Goal: Information Seeking & Learning: Learn about a topic

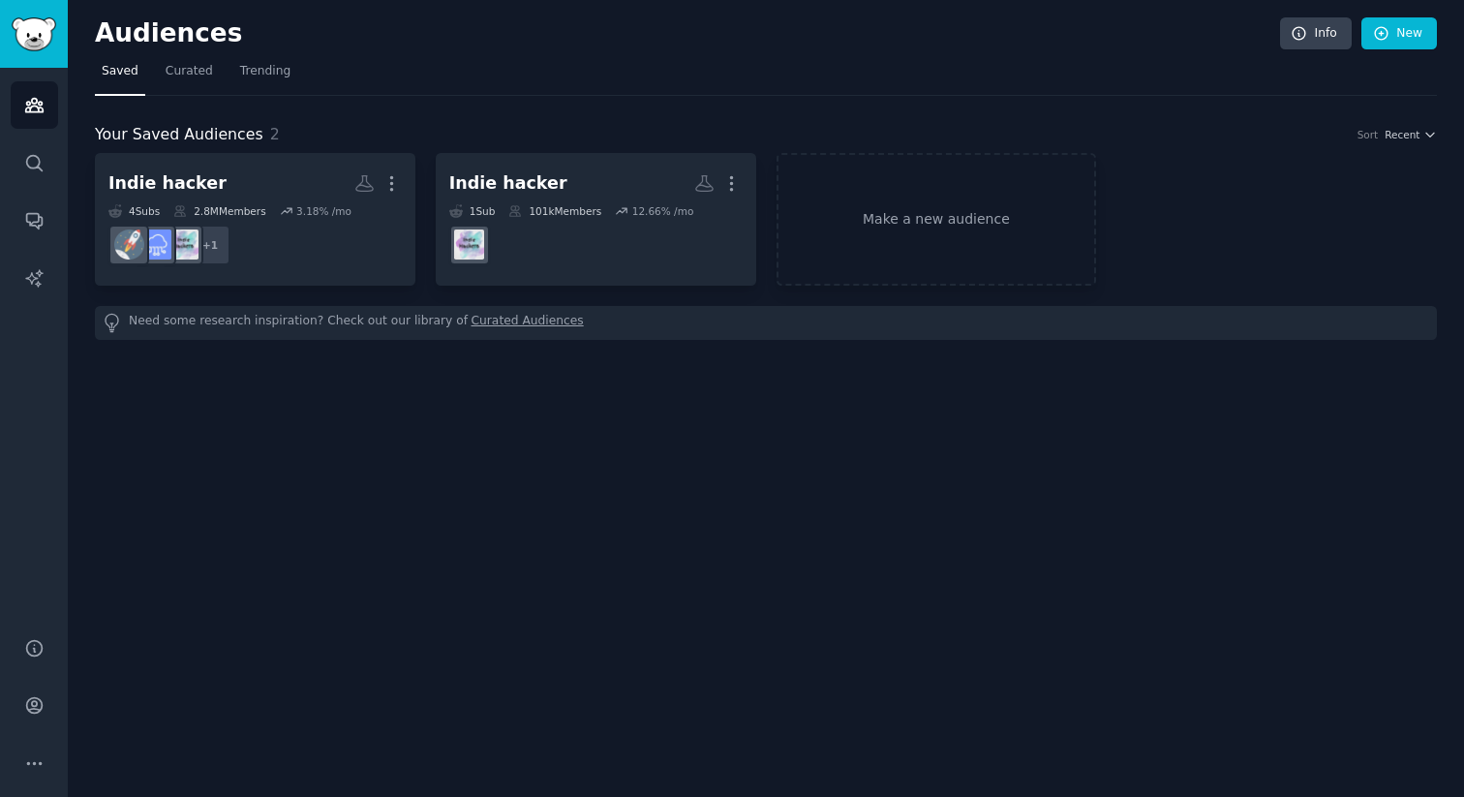
click at [276, 490] on div "Audiences Info New Saved Curated Trending Your Saved Audiences 2 Sort Recent In…" at bounding box center [766, 398] width 1396 height 797
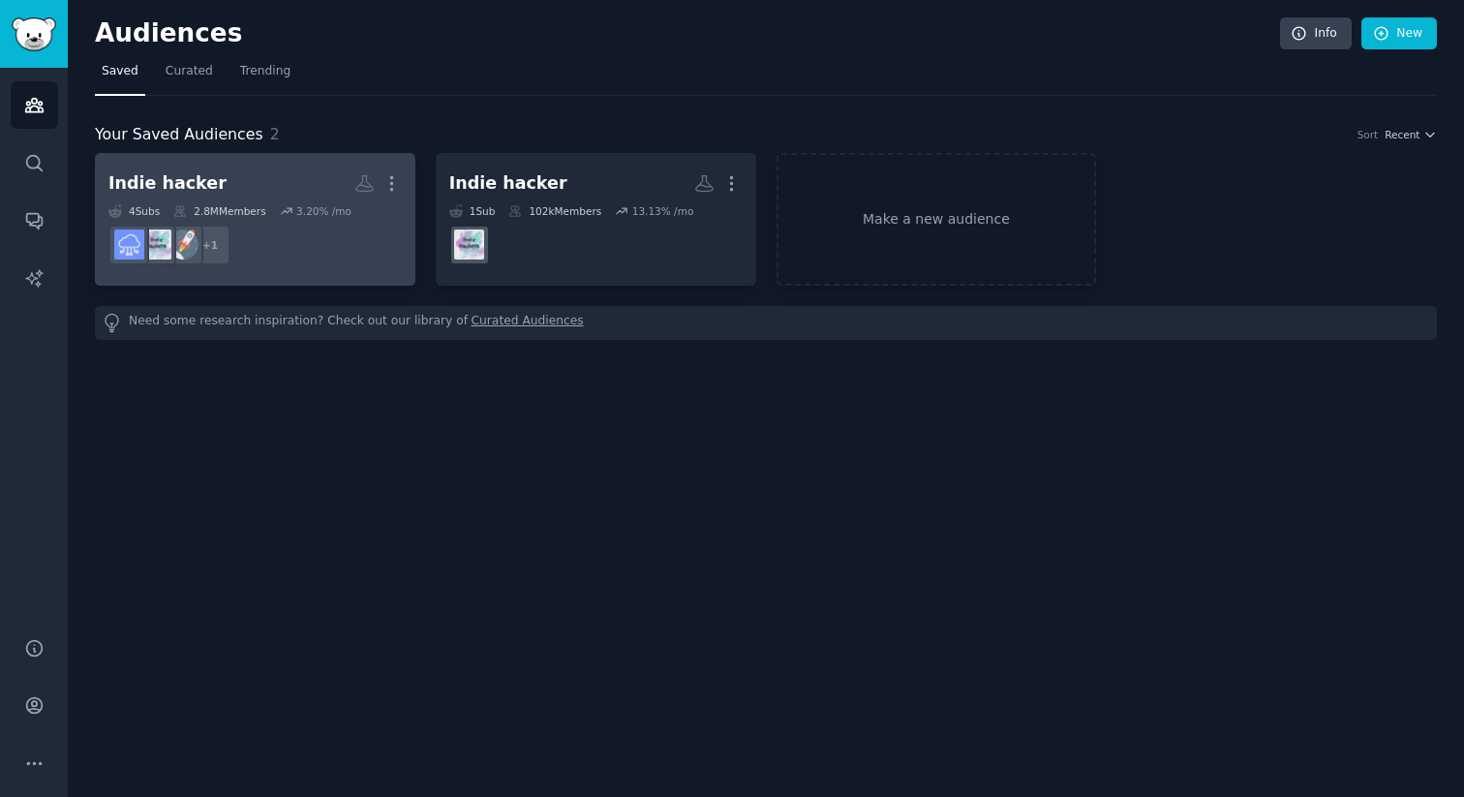
click at [300, 184] on h2 "Indie hacker Custom Audience More" at bounding box center [254, 184] width 293 height 34
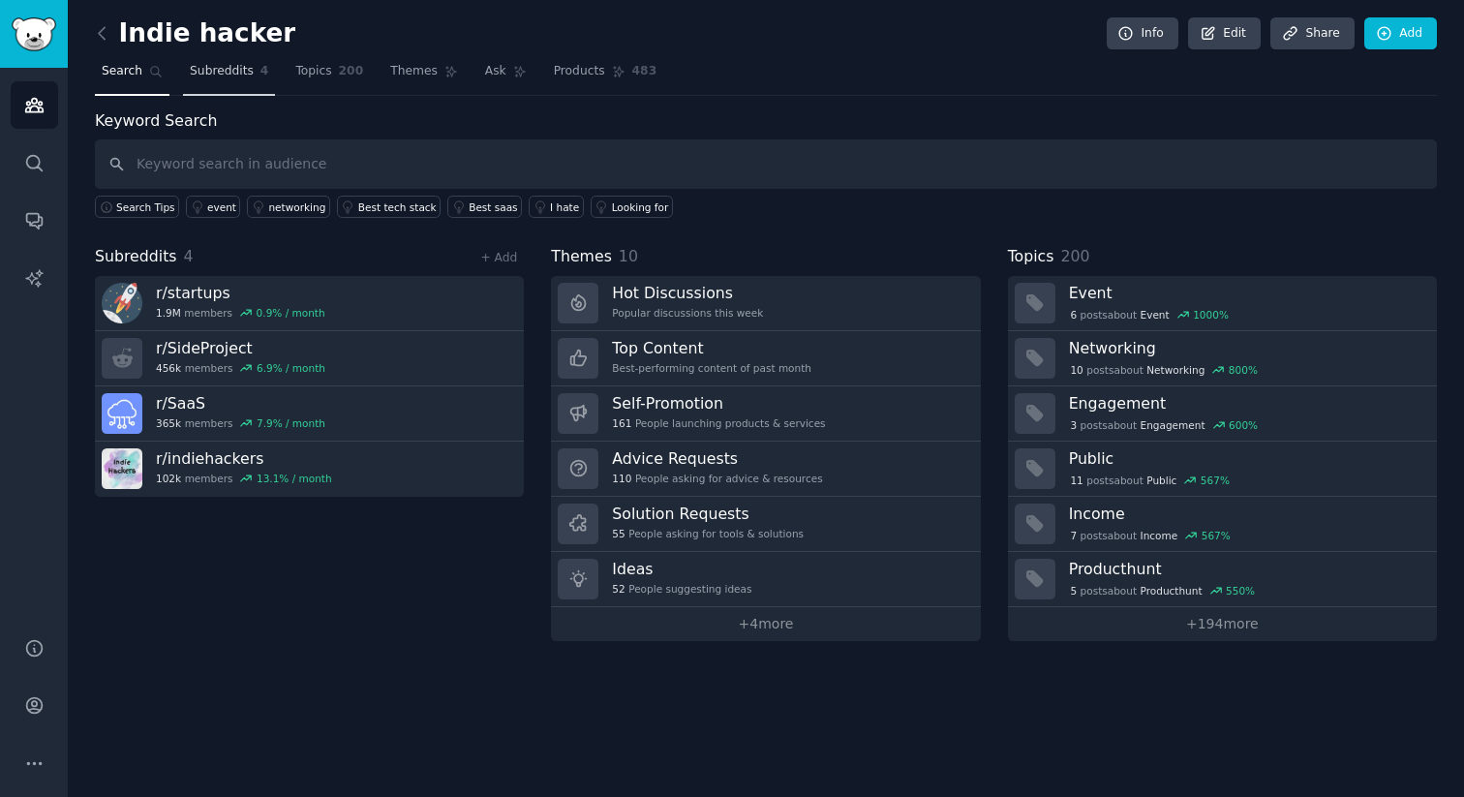
click at [230, 73] on span "Subreddits" at bounding box center [222, 71] width 64 height 17
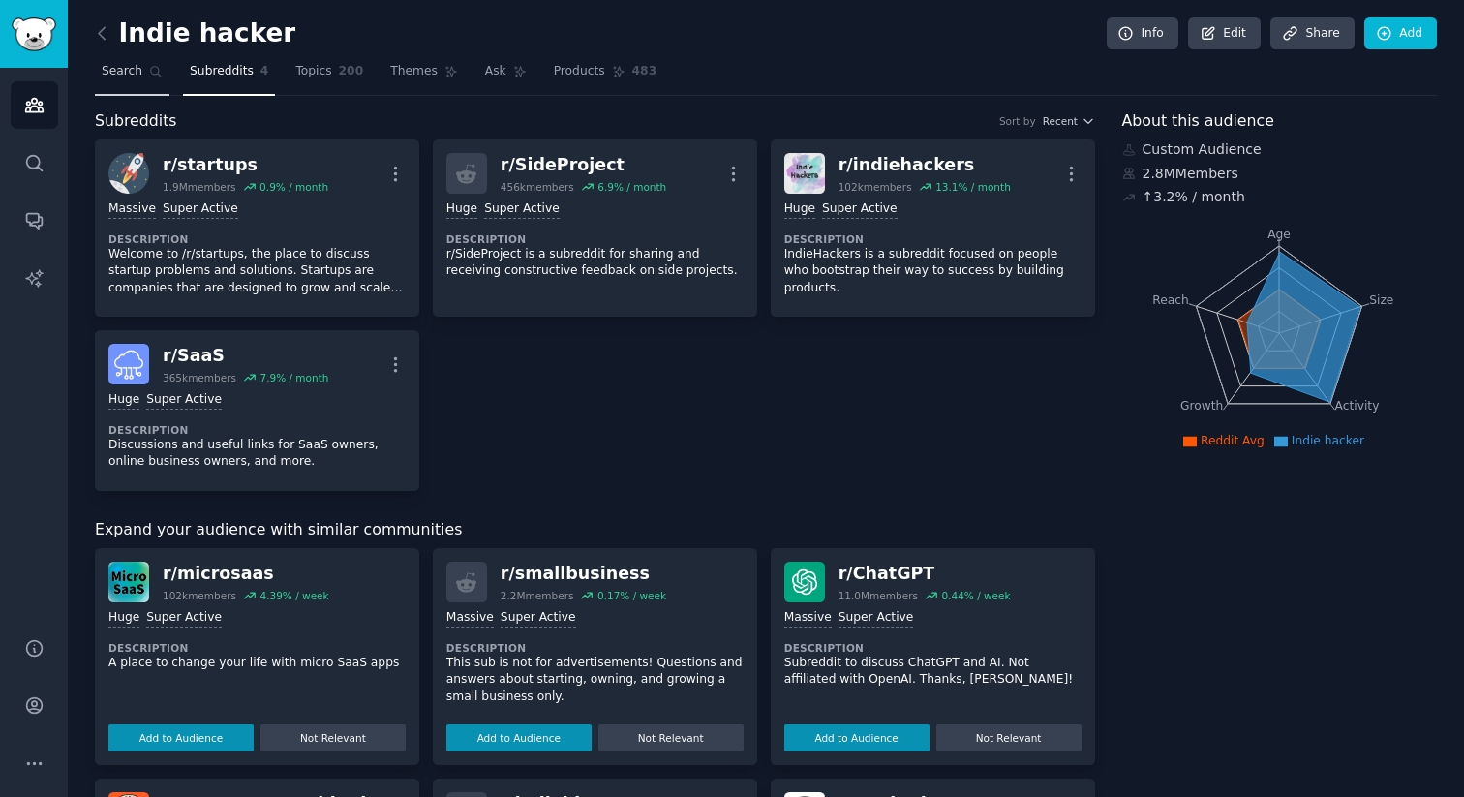
click at [141, 71] on link "Search" at bounding box center [132, 76] width 75 height 40
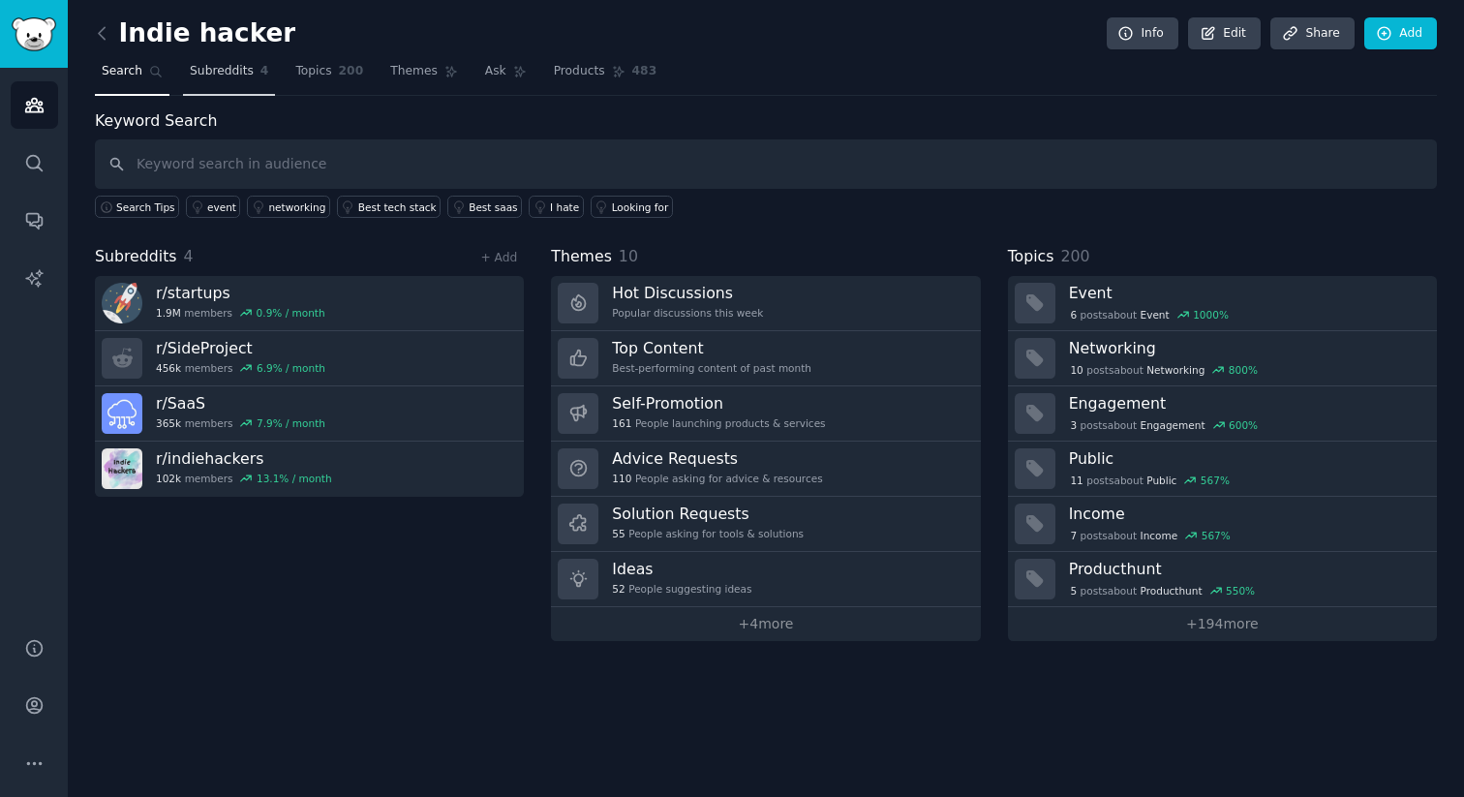
click at [232, 66] on span "Subreddits" at bounding box center [222, 71] width 64 height 17
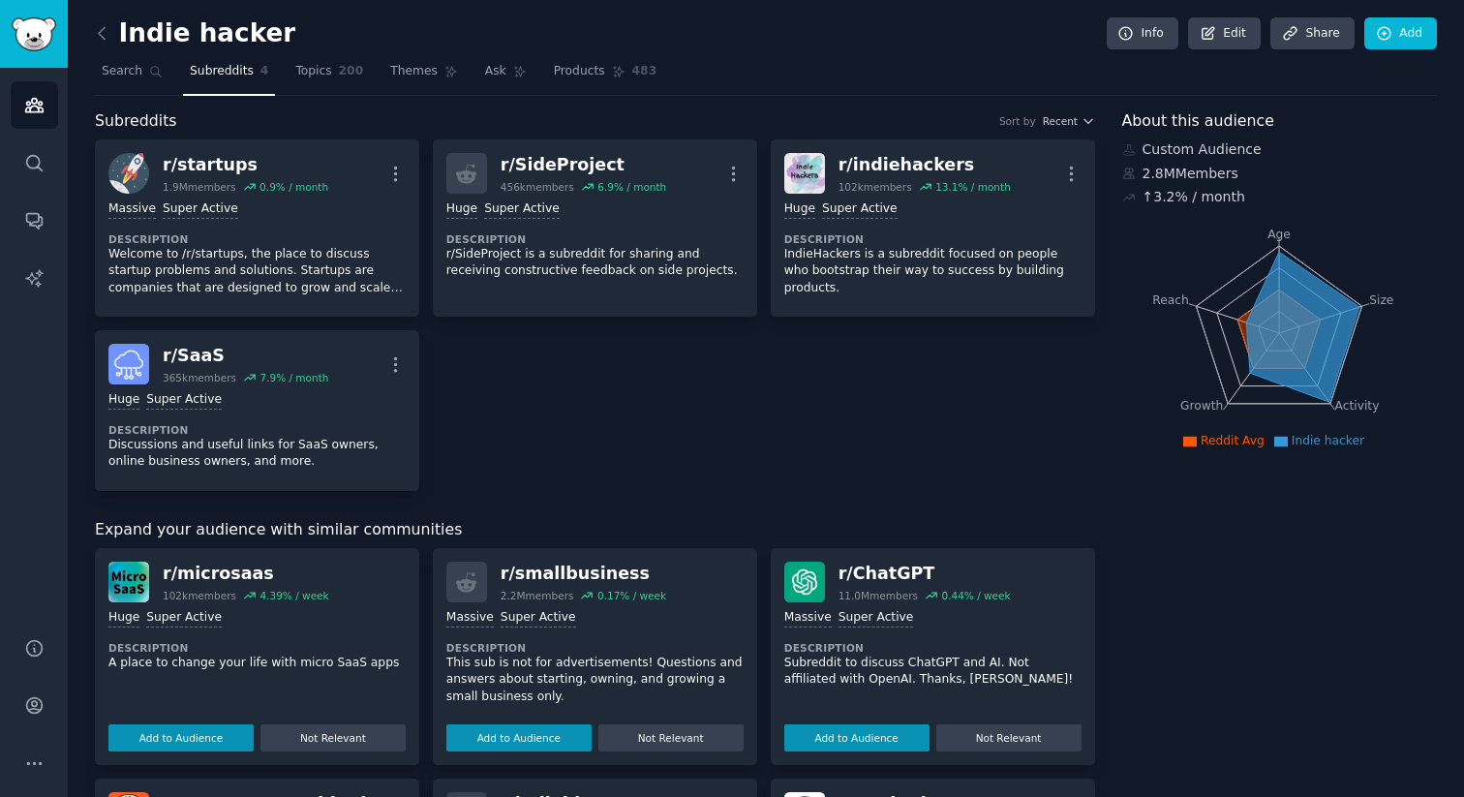
click at [1213, 480] on div "About this audience Custom Audience 2.8M Members ↑ 3.2 % / month Age Size Activ…" at bounding box center [1280, 783] width 316 height 1348
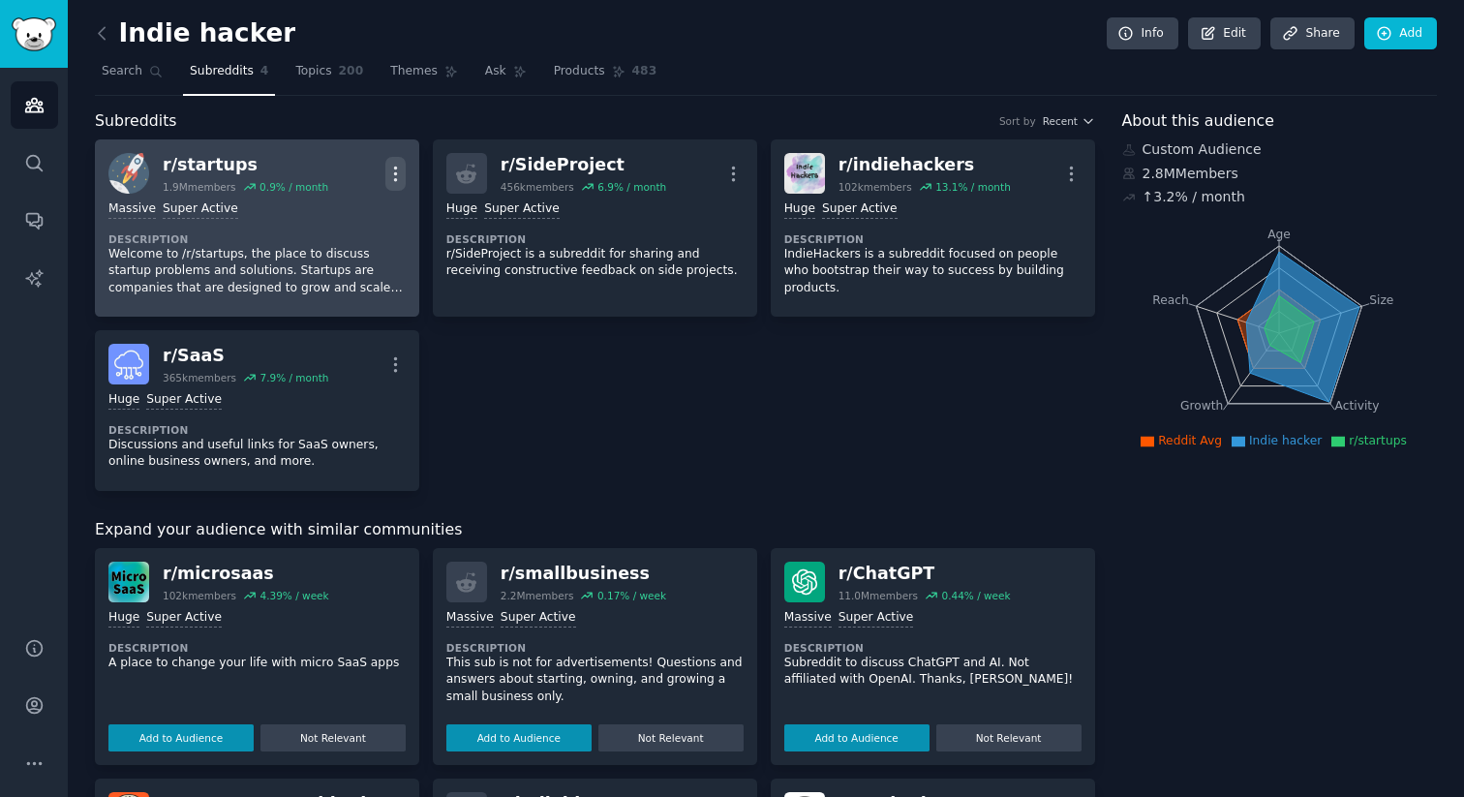
click at [387, 171] on icon "button" at bounding box center [395, 174] width 20 height 20
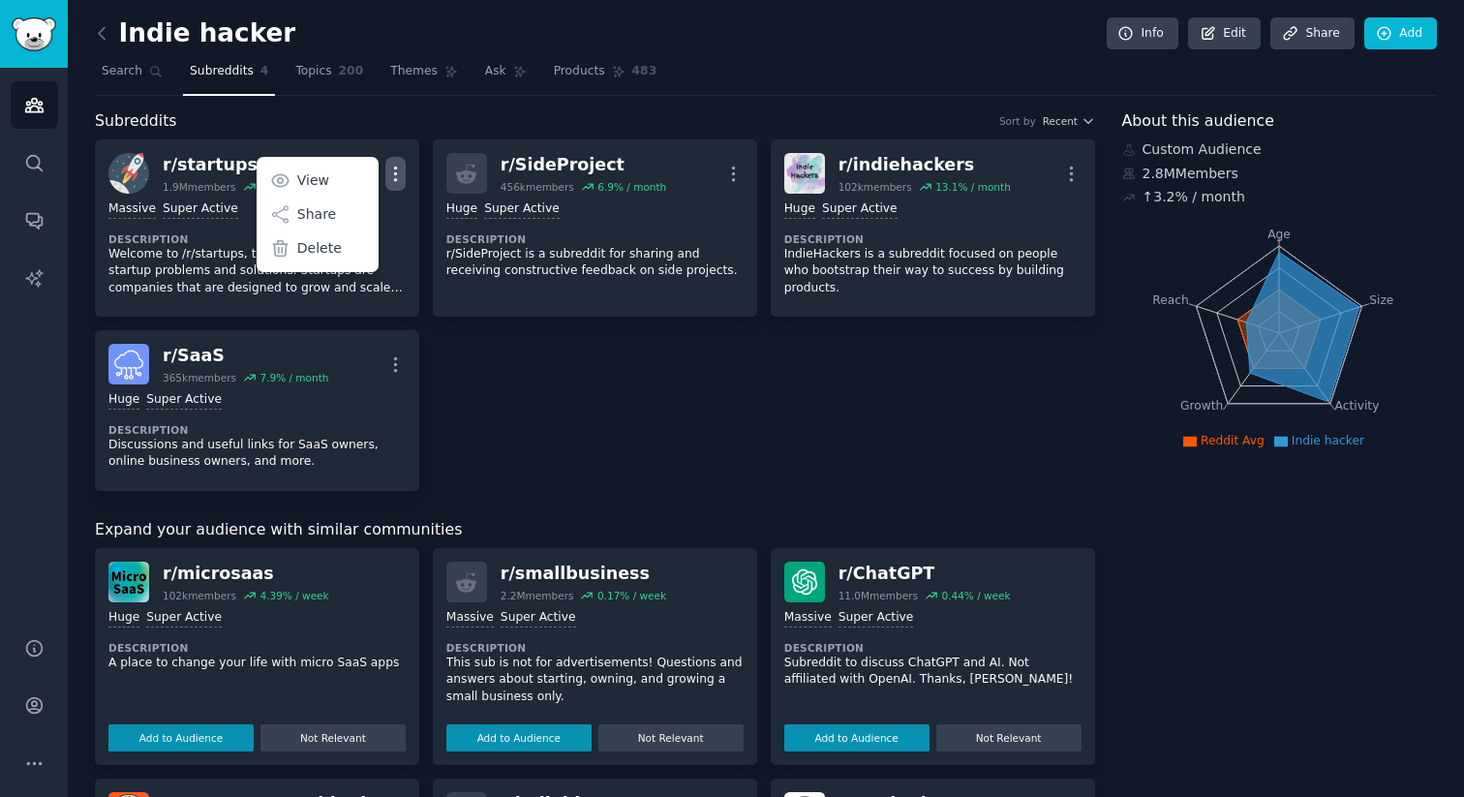
click at [496, 405] on div "r/ startups 1.9M members 0.9 % / month More View Share Delete Massive Super Act…" at bounding box center [595, 314] width 1000 height 351
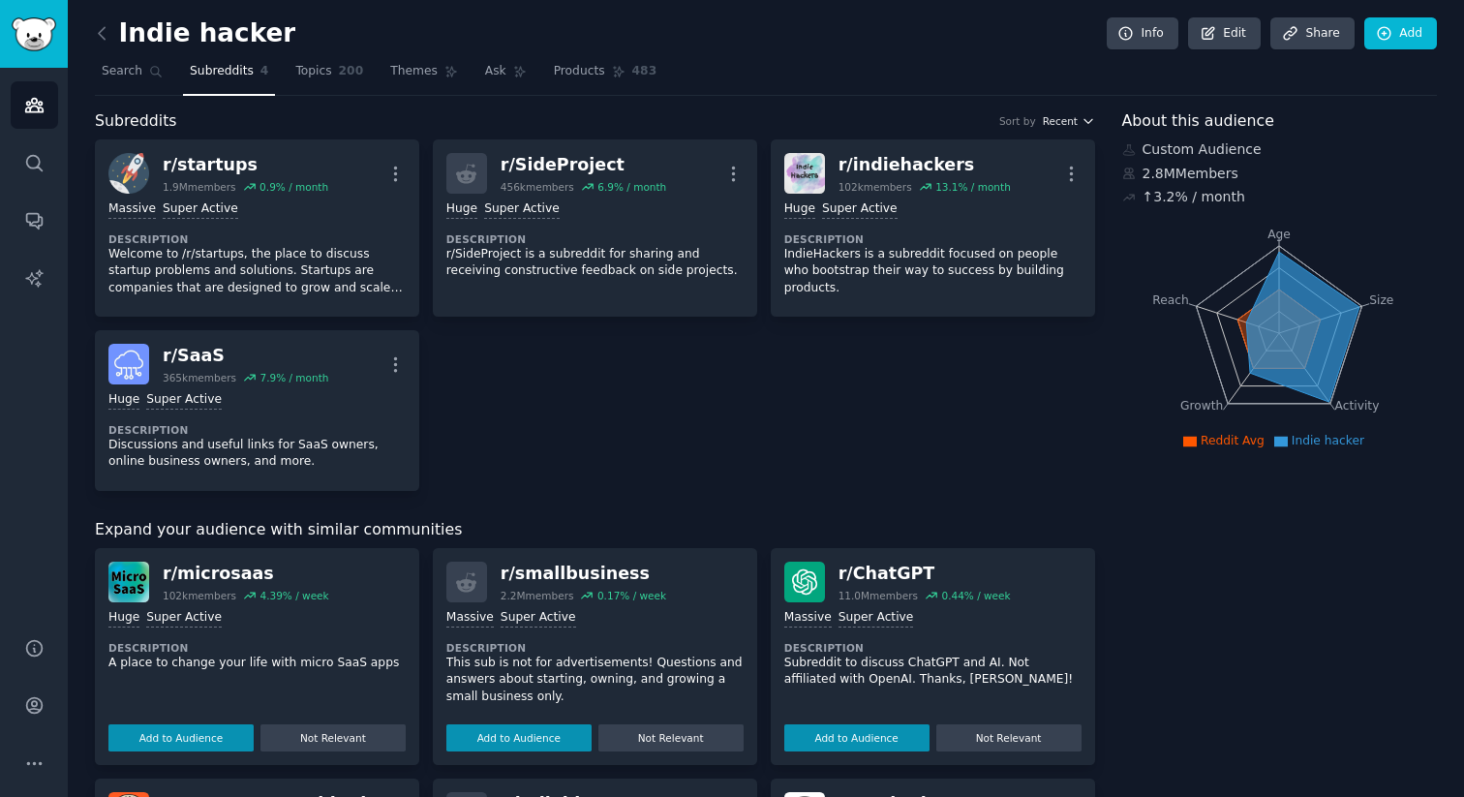
click at [1066, 125] on span "Recent" at bounding box center [1060, 121] width 35 height 14
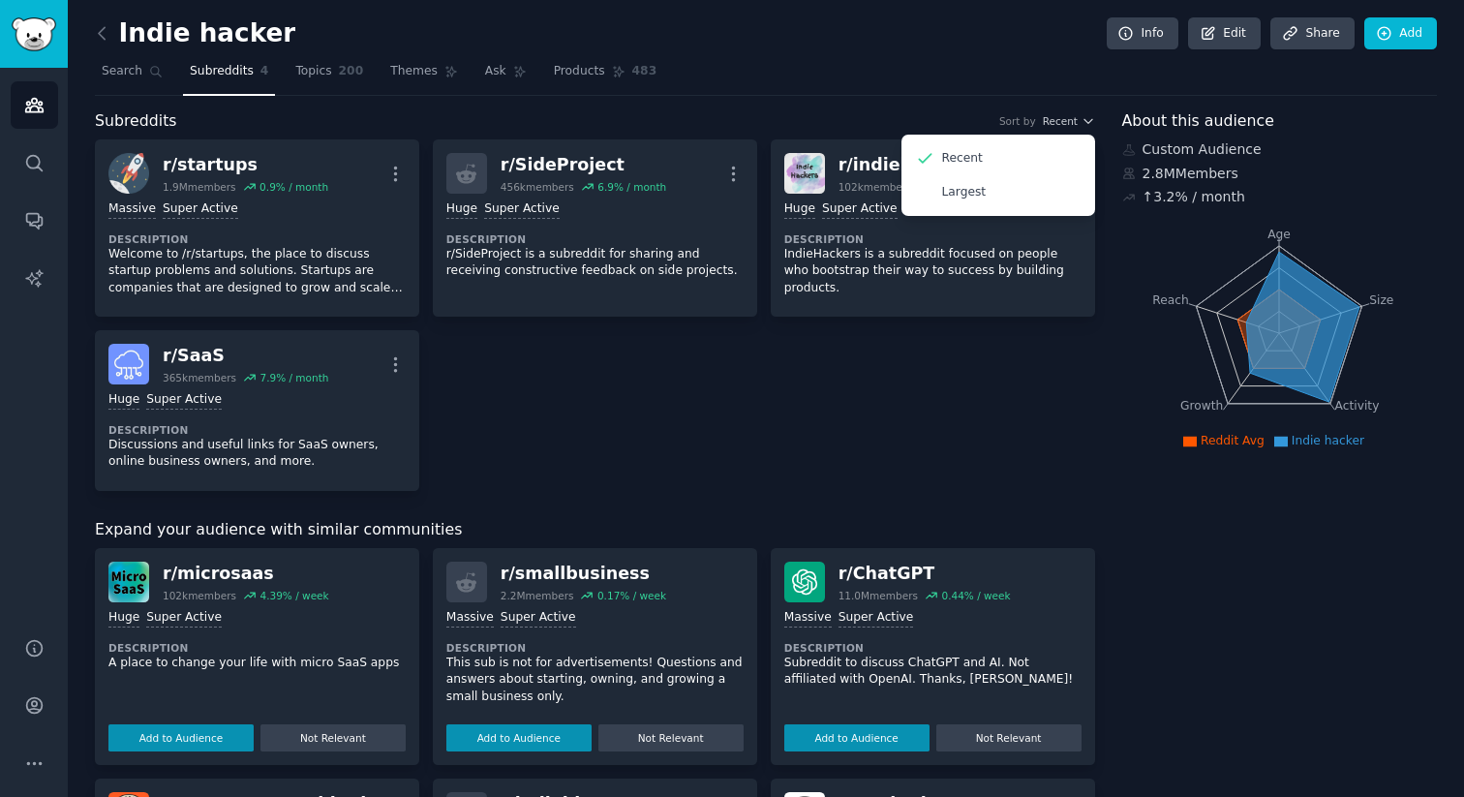
click at [768, 470] on div "r/ startups 1.9M members 0.9 % / month More Massive Super Active Description We…" at bounding box center [595, 314] width 1000 height 351
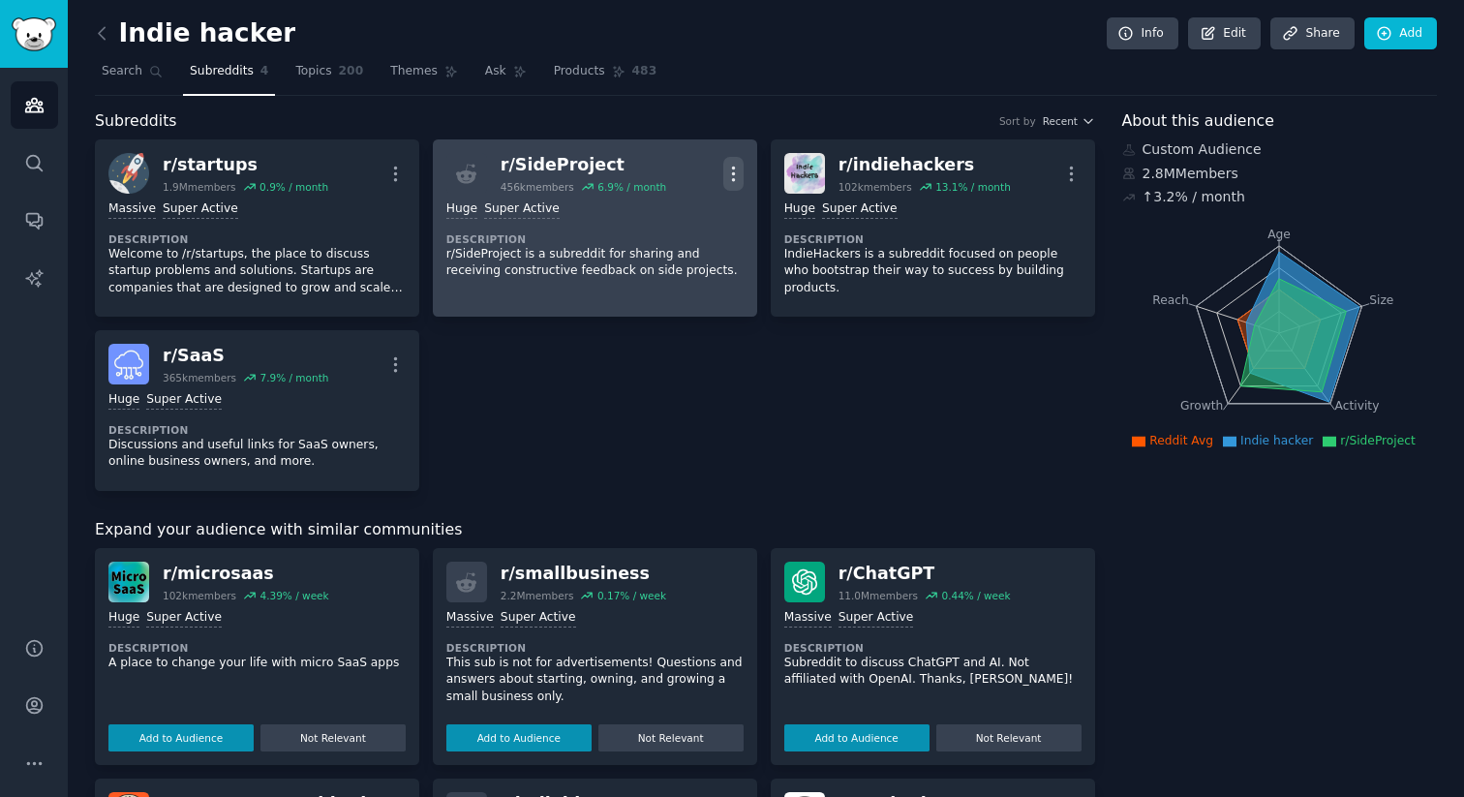
click at [738, 182] on icon "button" at bounding box center [733, 174] width 20 height 20
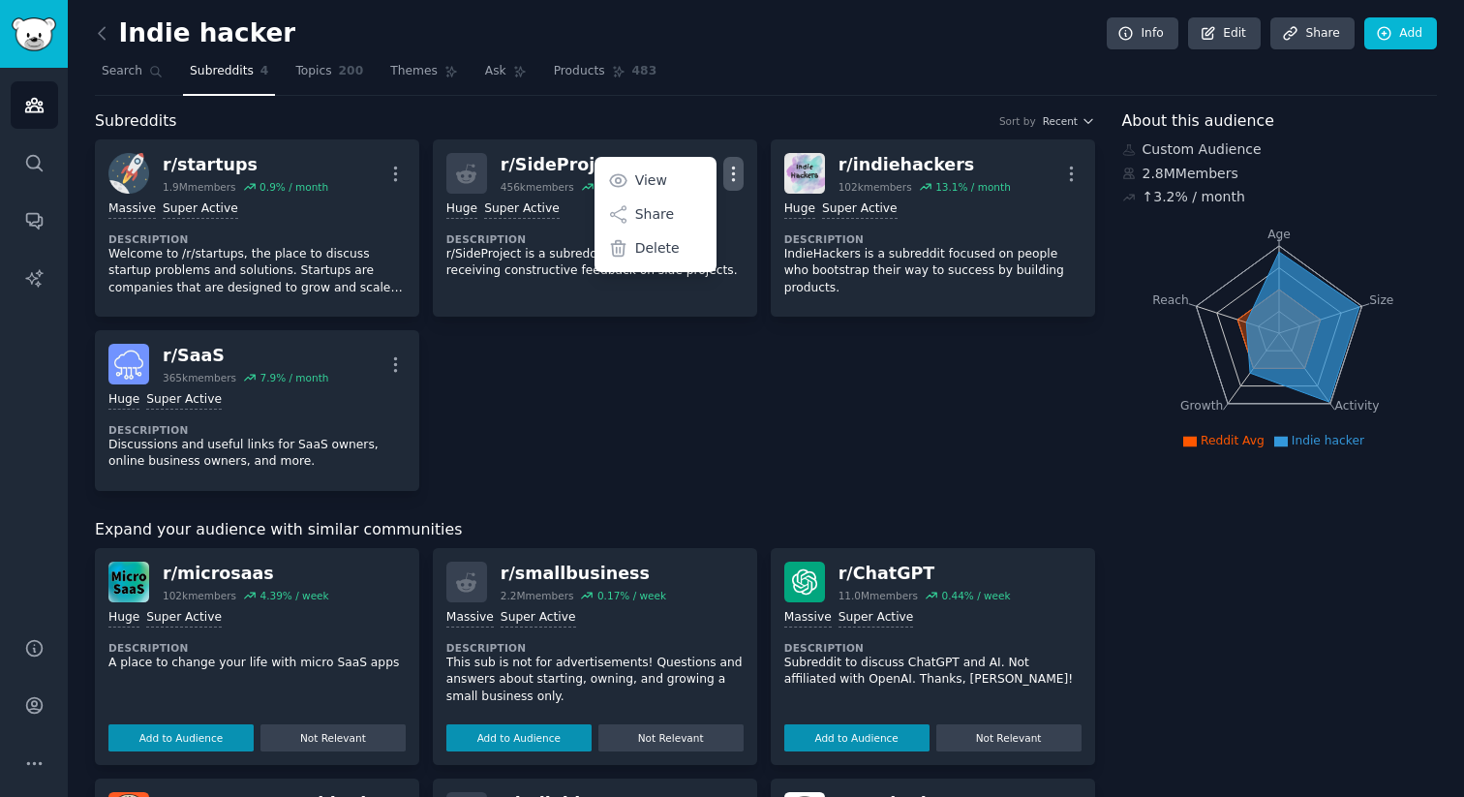
click at [701, 418] on div "r/ startups 1.9M members 0.9 % / month More Massive Super Active Description We…" at bounding box center [595, 314] width 1000 height 351
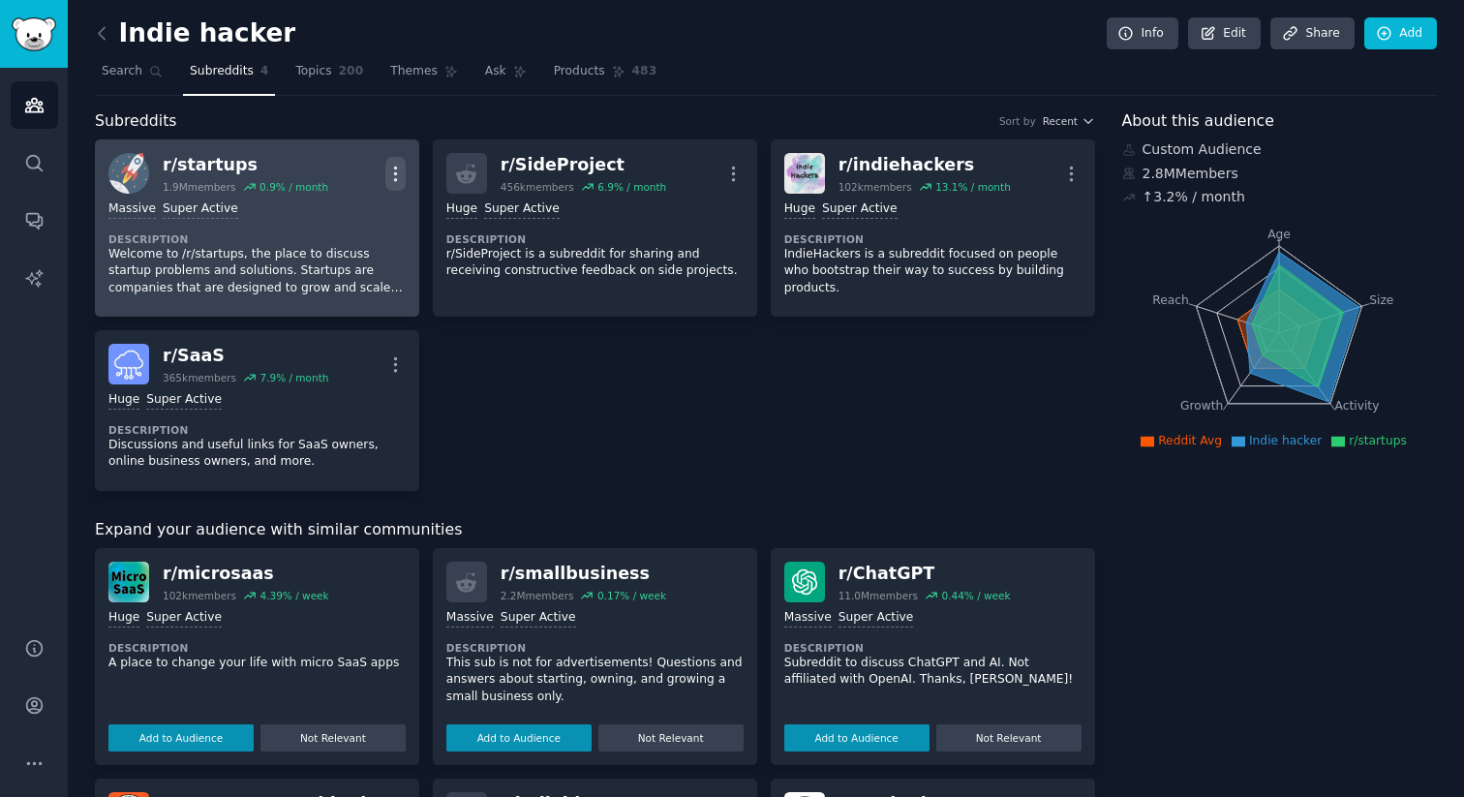
click at [394, 173] on icon "button" at bounding box center [395, 174] width 2 height 14
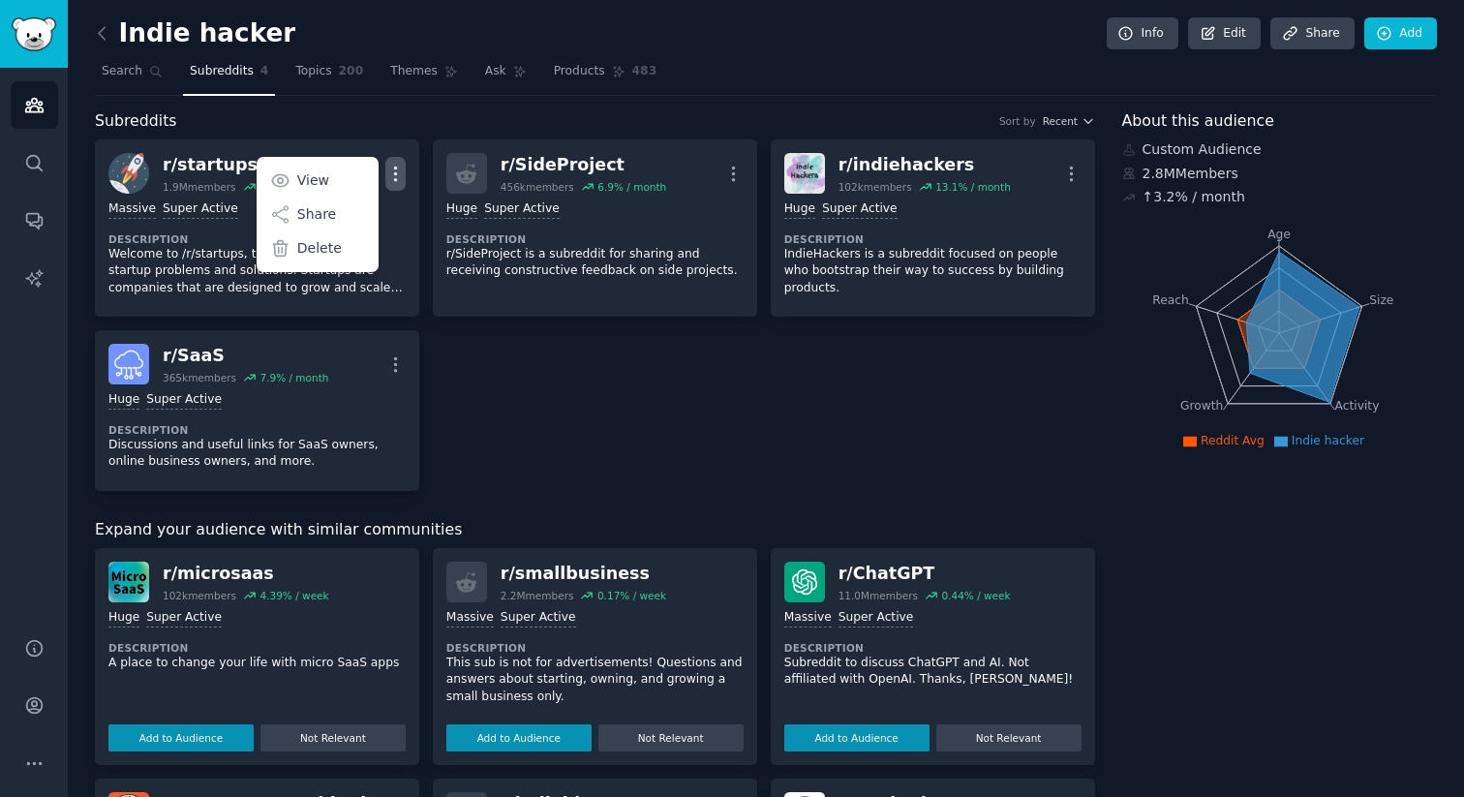
click at [540, 379] on div "r/ startups 1.9M members 0.9 % / month More View Share Delete 1,000,000+ member…" at bounding box center [595, 314] width 1000 height 351
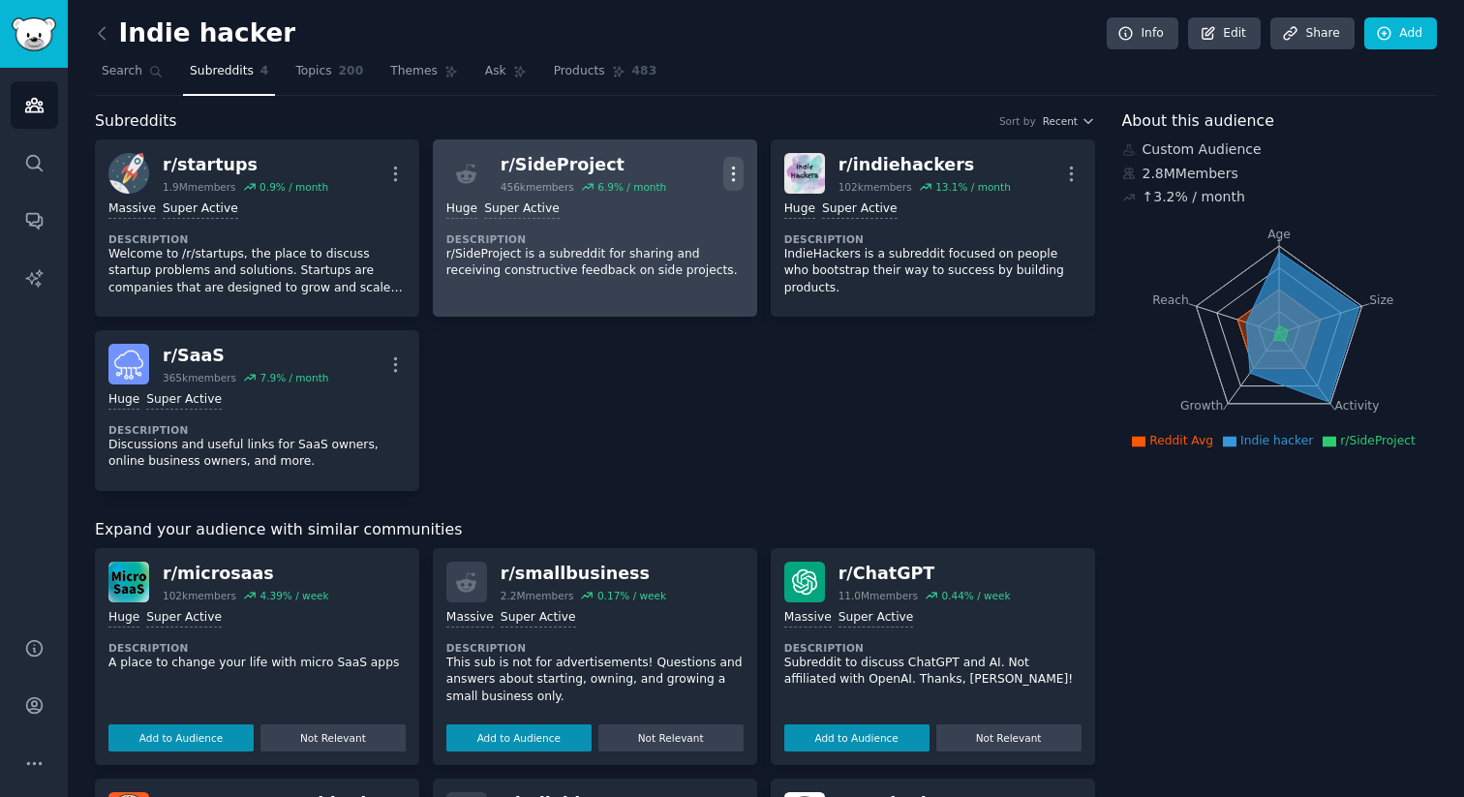
click at [727, 165] on icon "button" at bounding box center [733, 174] width 20 height 20
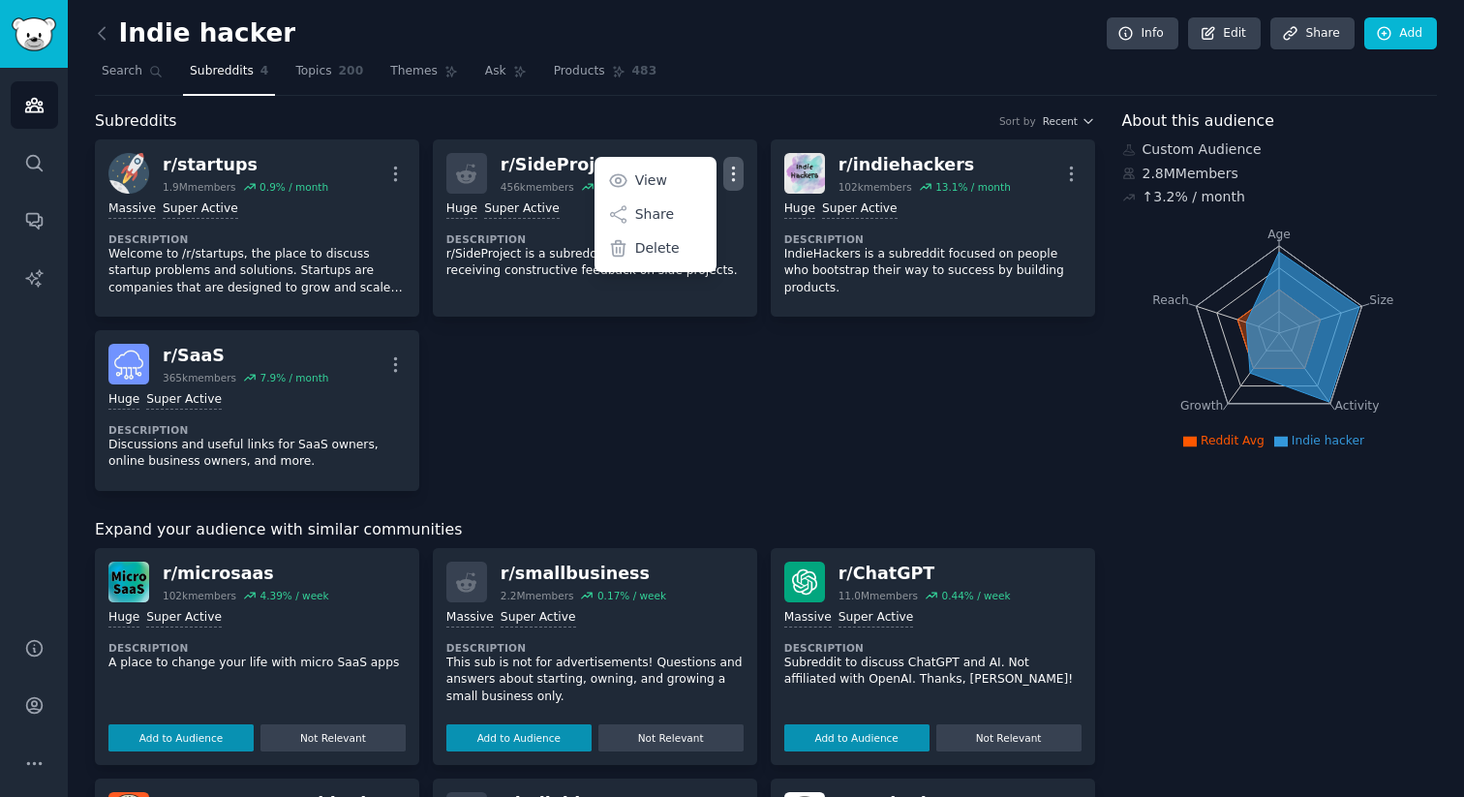
click at [710, 381] on div "r/ startups 1.9M members 0.9 % / month More 1,000,000+ members Massive Super Ac…" at bounding box center [595, 314] width 1000 height 351
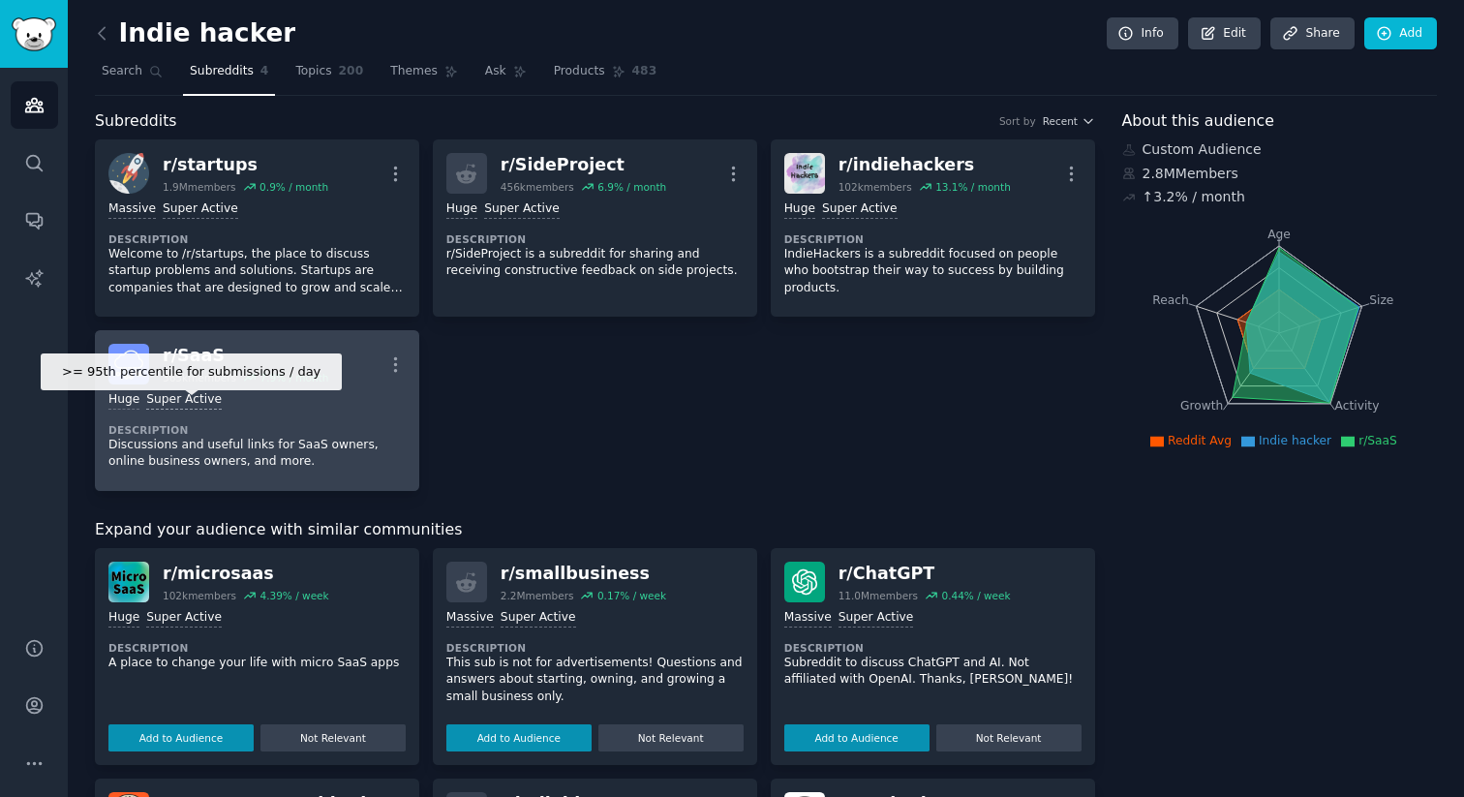
click at [191, 403] on div "Super Active" at bounding box center [184, 400] width 76 height 18
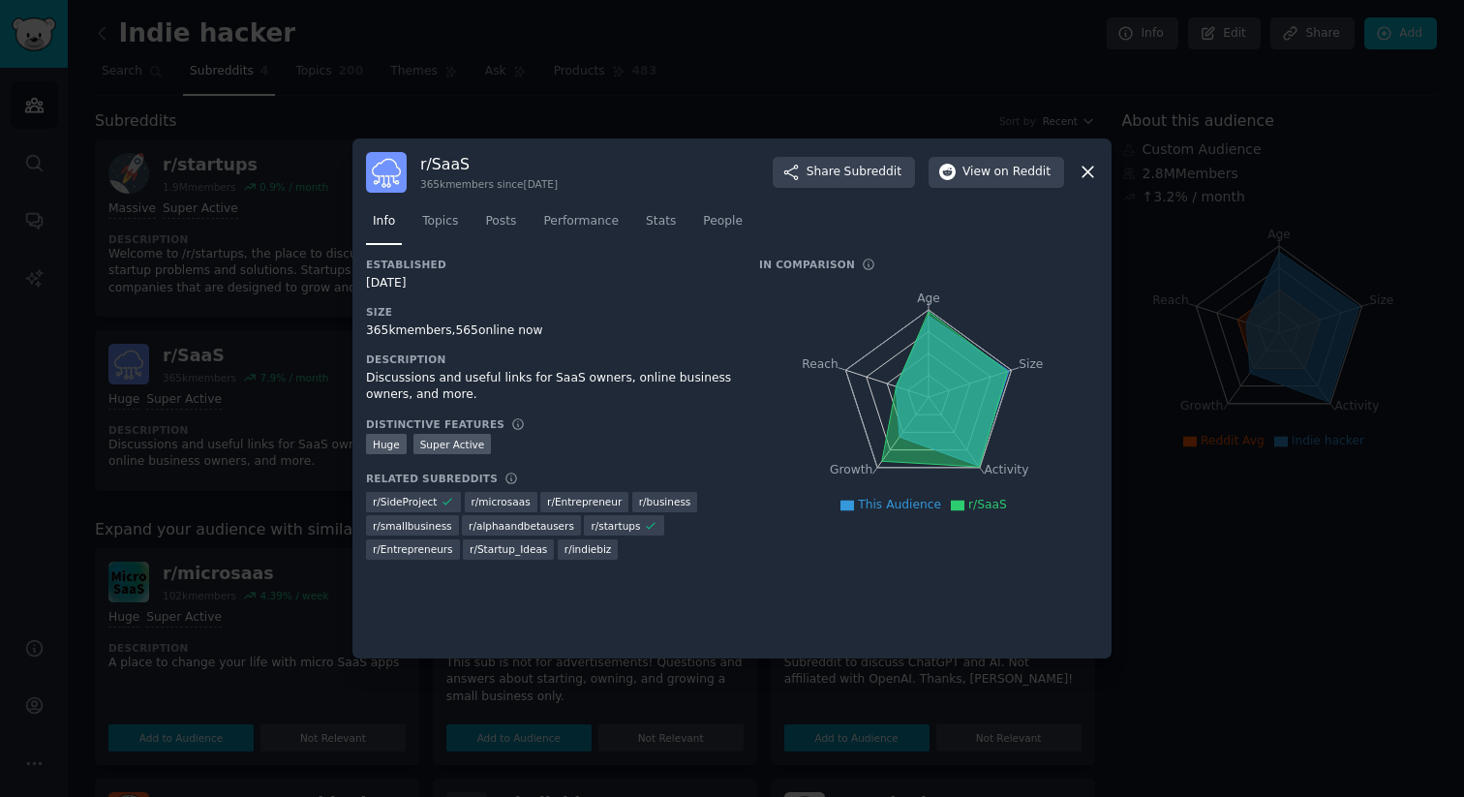
click at [728, 359] on h3 "Description" at bounding box center [549, 359] width 366 height 14
click at [1085, 173] on icon at bounding box center [1088, 173] width 11 height 11
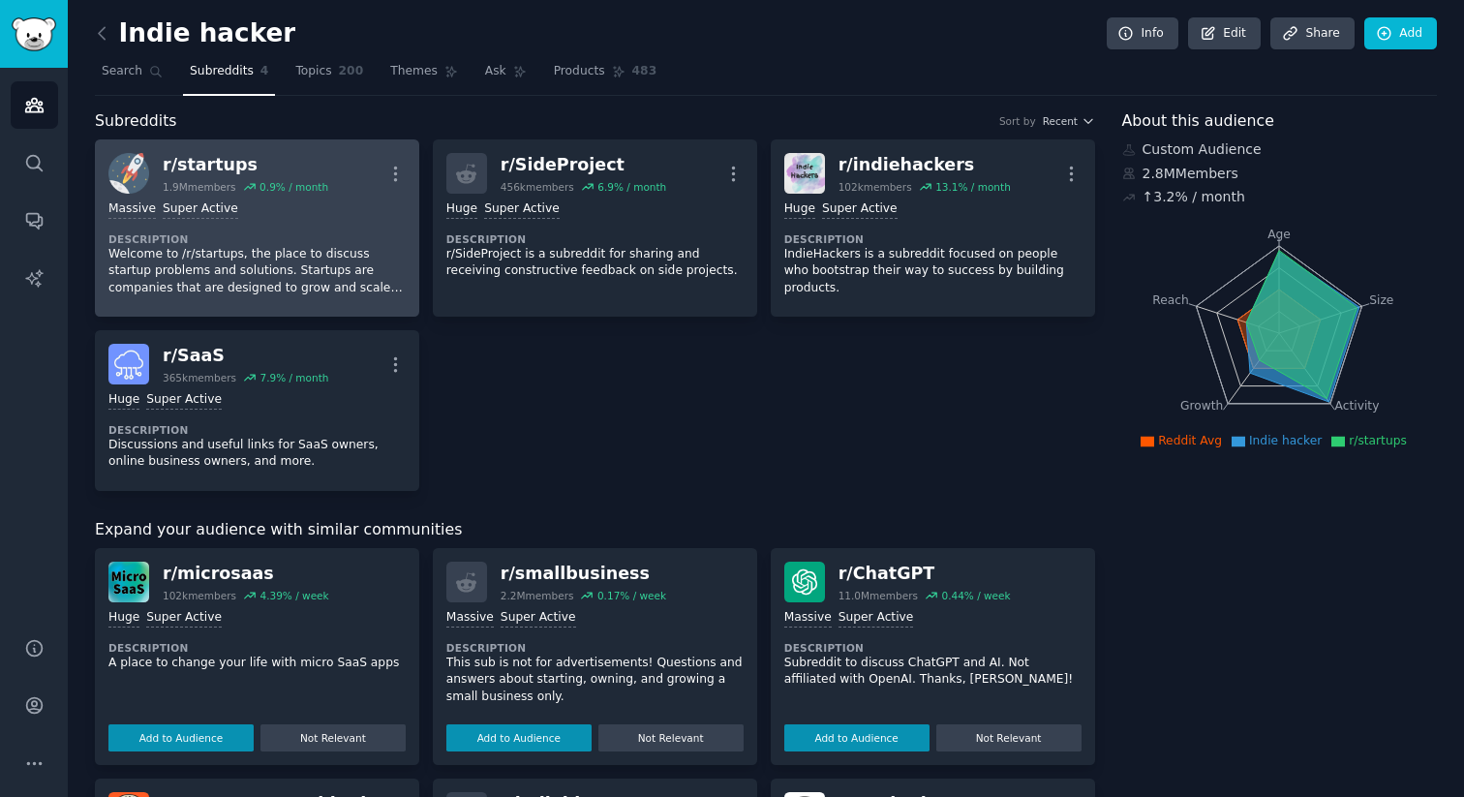
click at [323, 205] on div ">= 95th percentile for submissions / day Massive Super Active" at bounding box center [256, 209] width 297 height 18
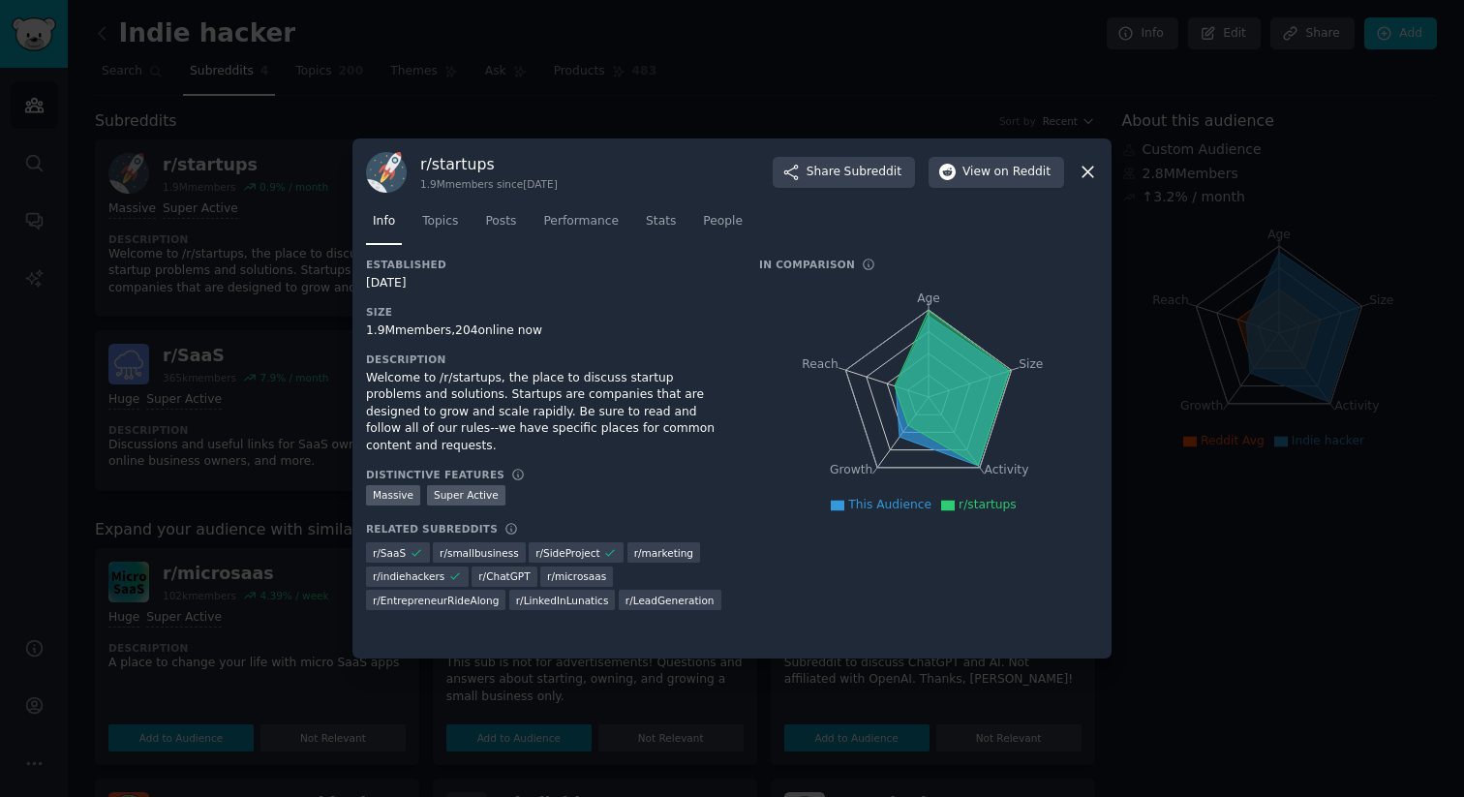
click at [273, 206] on div at bounding box center [732, 398] width 1464 height 797
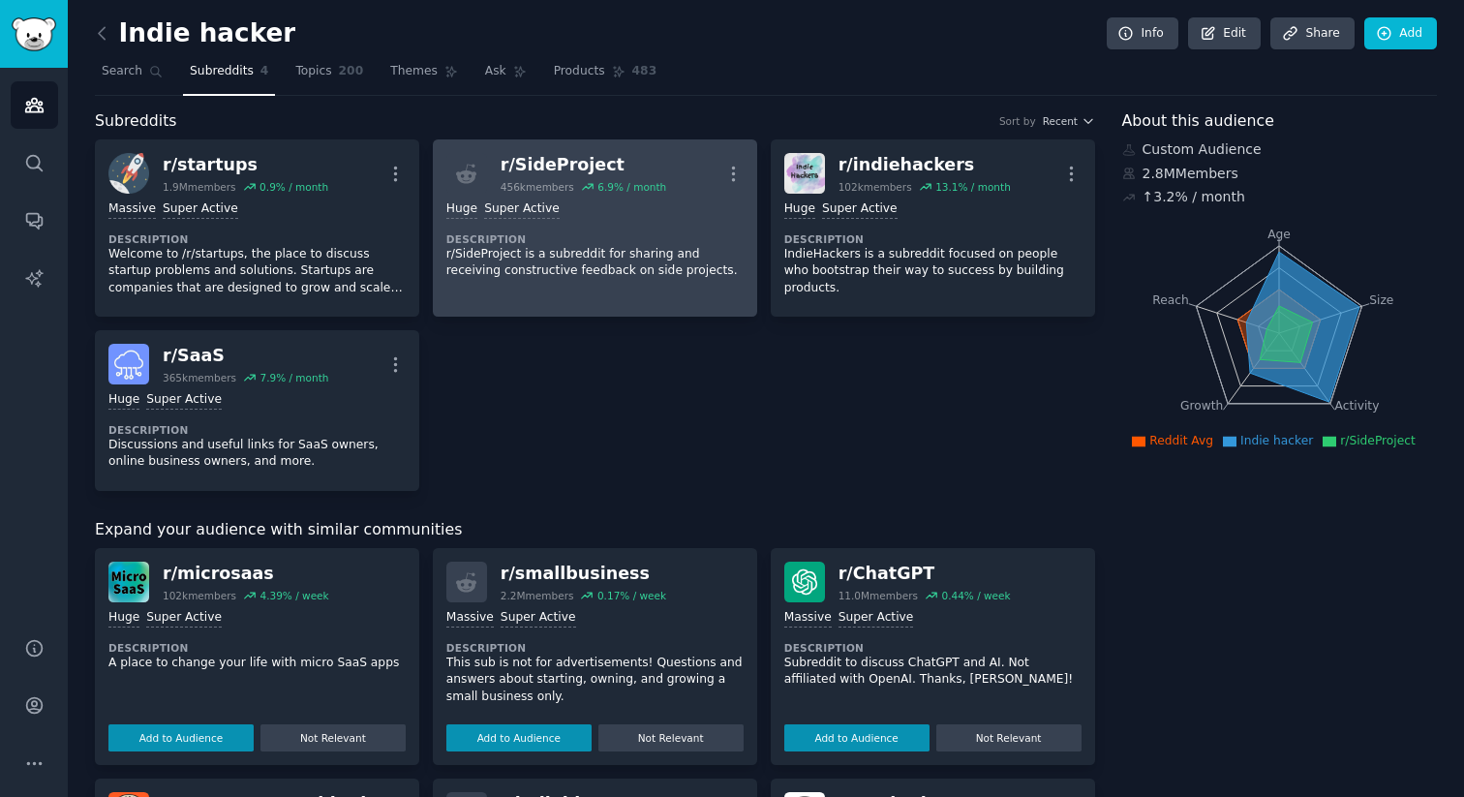
click at [616, 209] on div ">= 95th percentile for submissions / day Huge Super Active" at bounding box center [594, 209] width 297 height 18
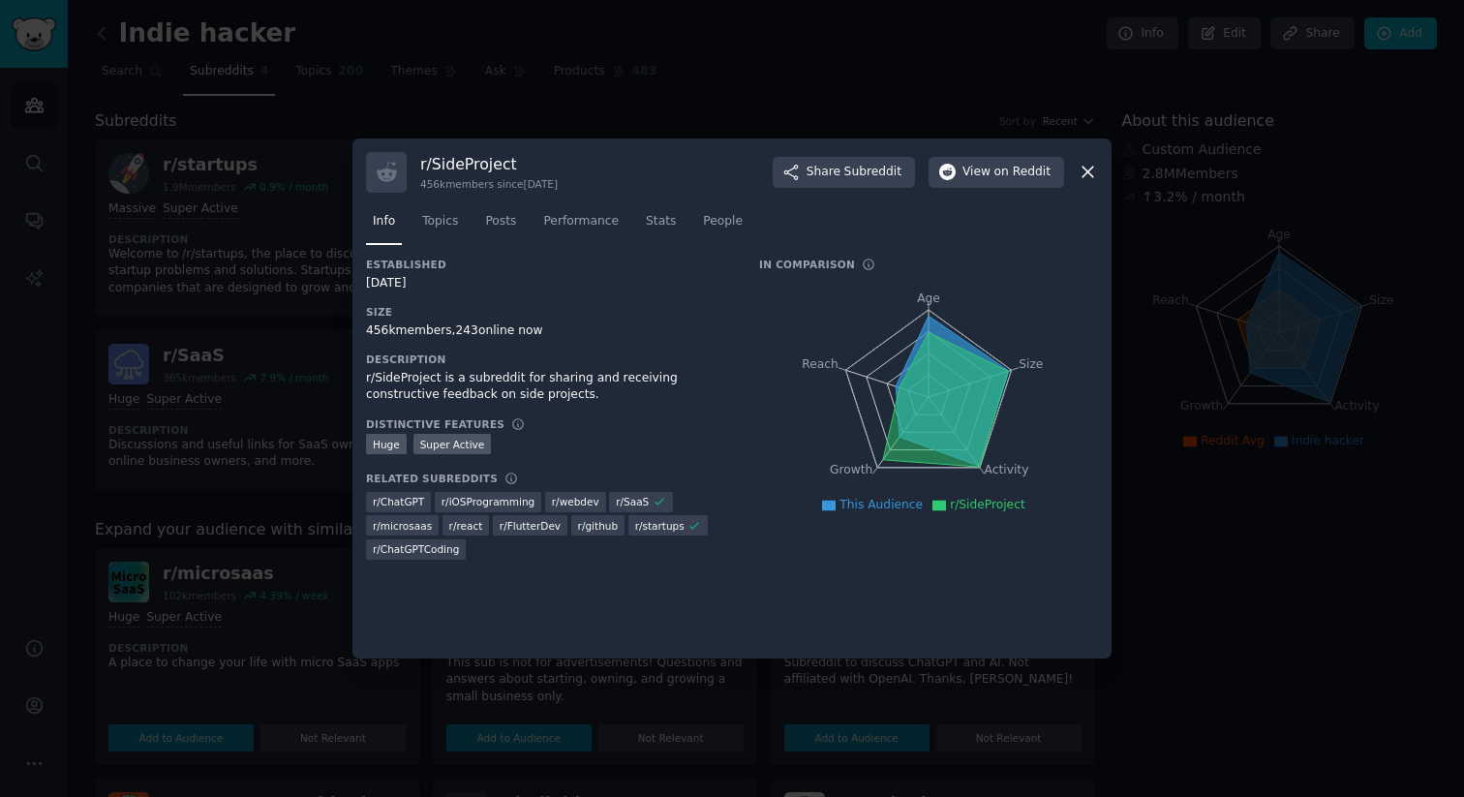
click at [285, 299] on div at bounding box center [732, 398] width 1464 height 797
